Goal: Check status

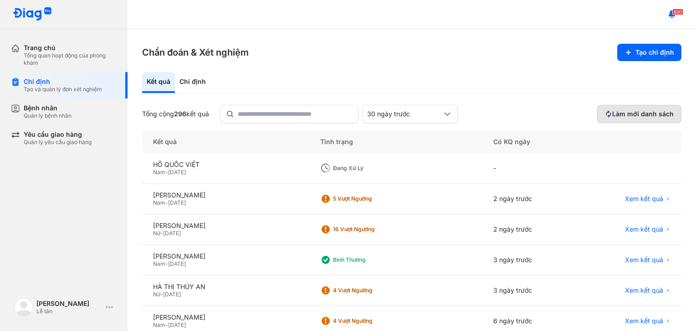
click at [630, 113] on span "Làm mới danh sách" at bounding box center [642, 114] width 61 height 8
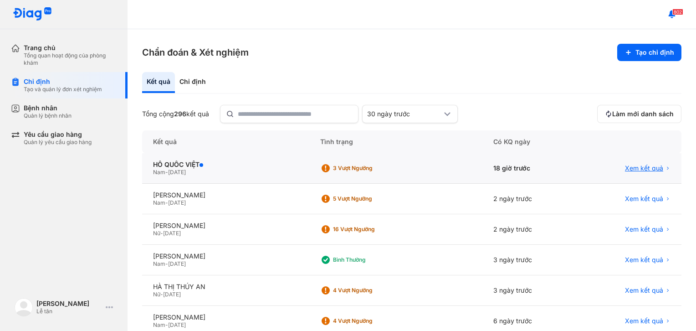
click at [636, 166] on span "Xem kết quả" at bounding box center [644, 168] width 38 height 8
